Goal: Find specific page/section: Find specific page/section

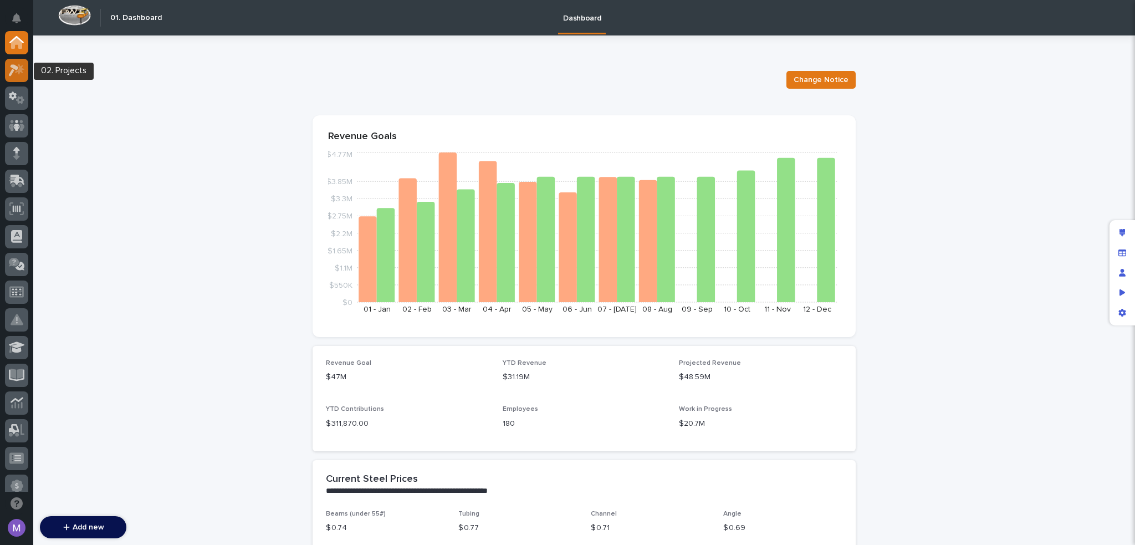
click at [25, 76] on div at bounding box center [16, 70] width 23 height 23
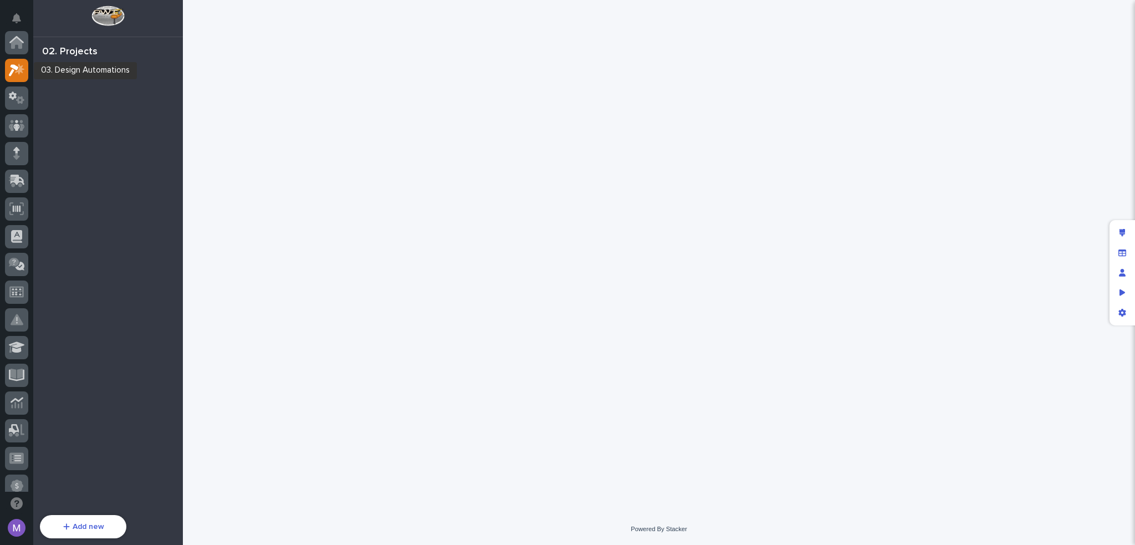
scroll to position [28, 0]
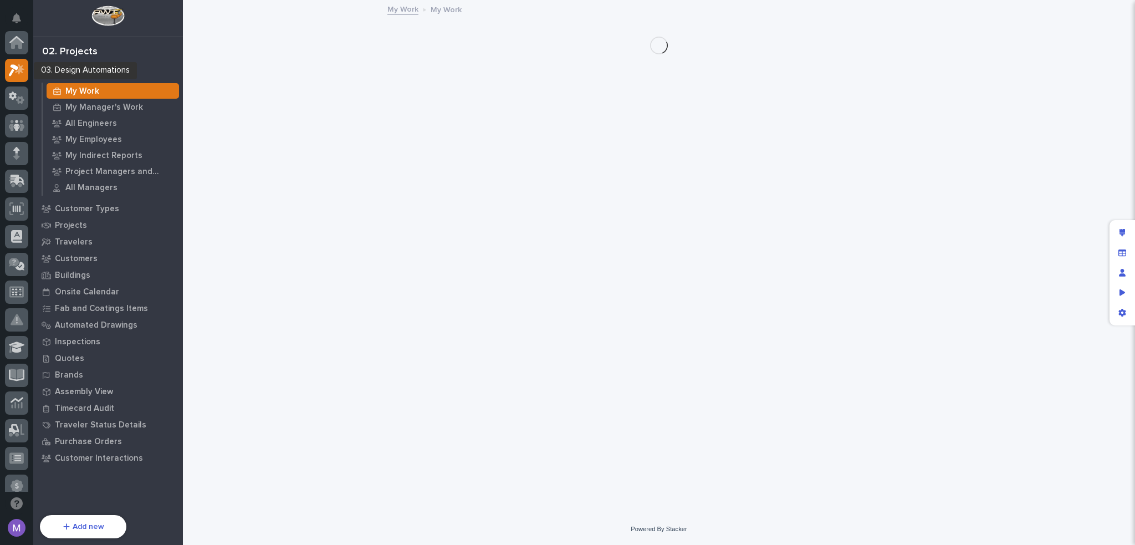
scroll to position [28, 0]
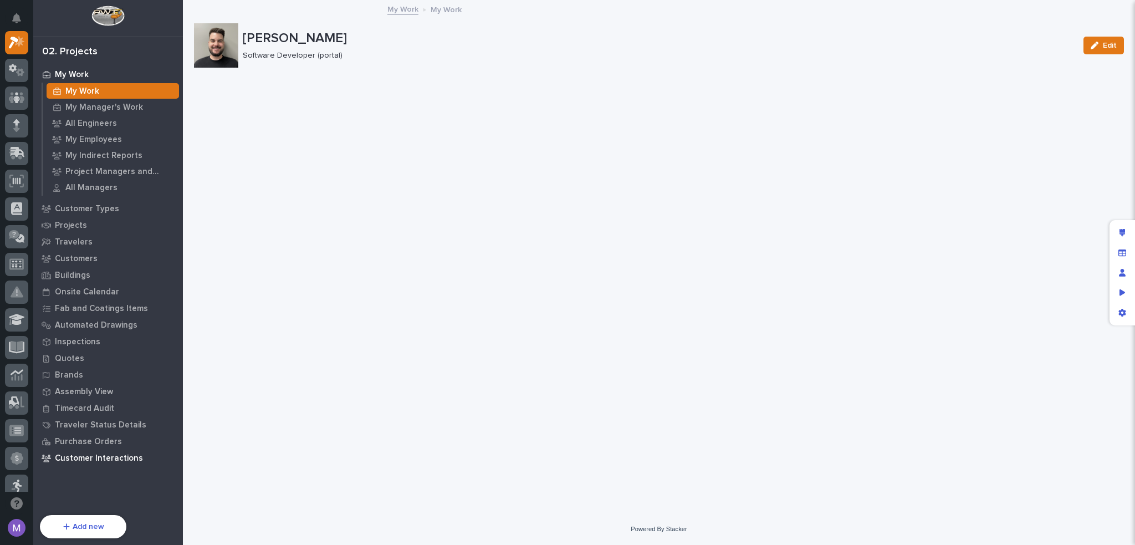
click at [105, 460] on p "Customer Interactions" at bounding box center [99, 458] width 88 height 10
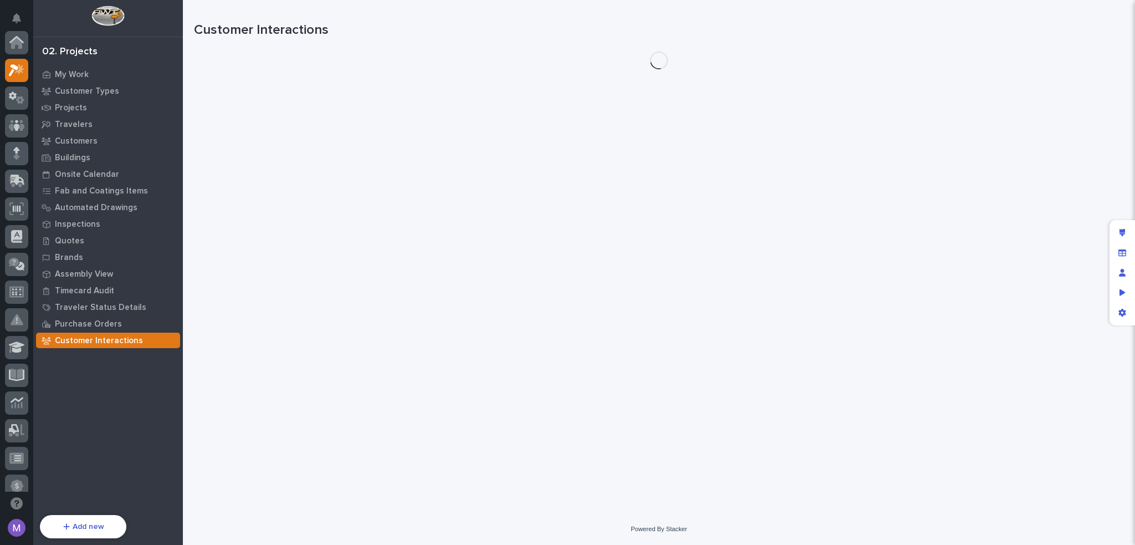
scroll to position [28, 0]
